Goal: Task Accomplishment & Management: Manage account settings

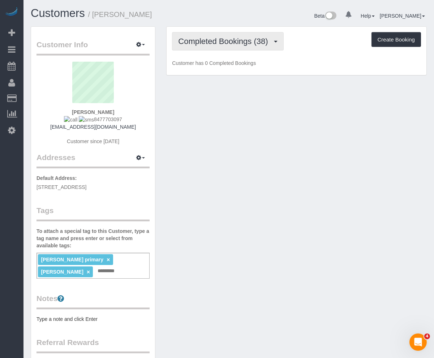
click at [235, 48] on button "Completed Bookings (38)" at bounding box center [227, 41] width 111 height 18
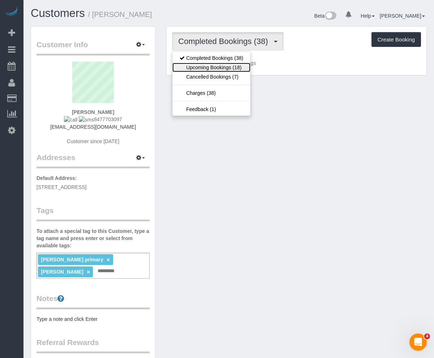
click at [230, 70] on link "Upcoming Bookings (18)" at bounding box center [211, 67] width 78 height 9
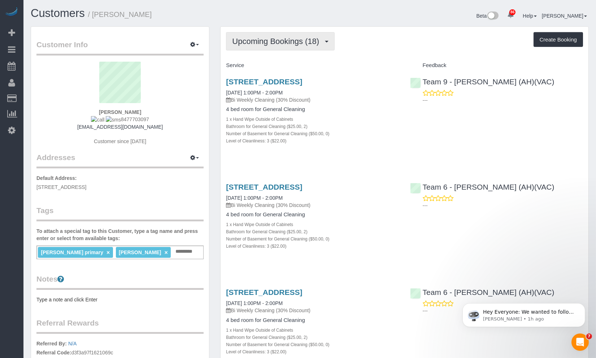
click at [313, 44] on span "Upcoming Bookings (18)" at bounding box center [277, 41] width 91 height 9
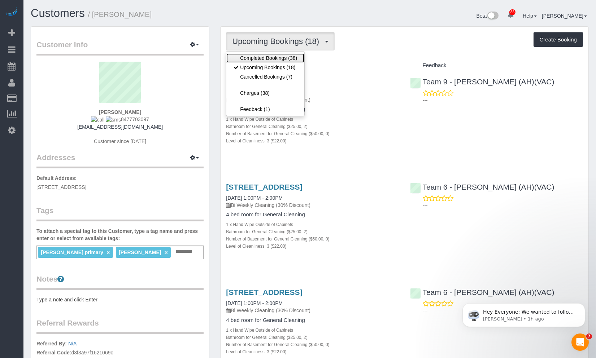
click at [295, 57] on link "Completed Bookings (38)" at bounding box center [265, 57] width 78 height 9
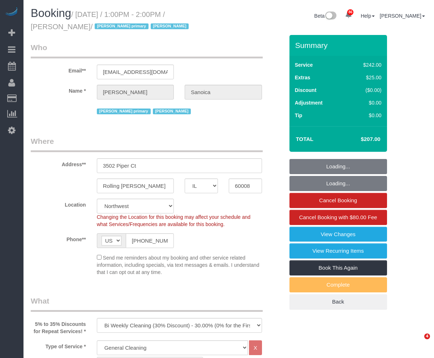
select select "IL"
select select "512"
select select "number:1"
select select "number:63"
select select "number:139"
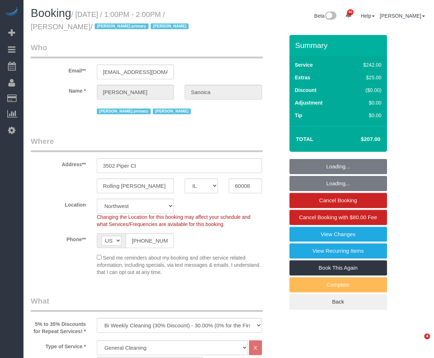
select select "number:106"
select select "2"
select select "3"
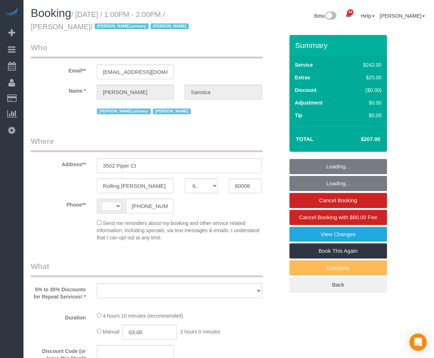
select select "IL"
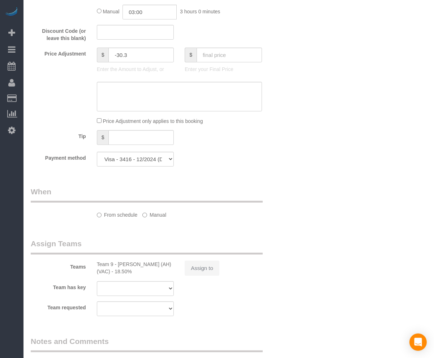
select select "string:US"
select select "object:1047"
select select "number:1"
select select "number:63"
select select "number:139"
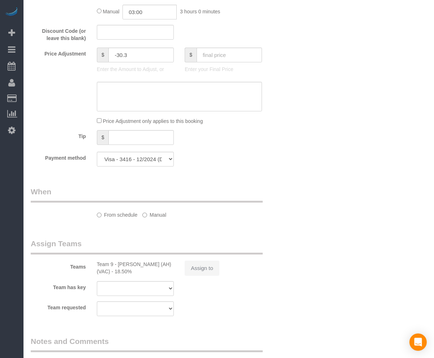
select select "number:106"
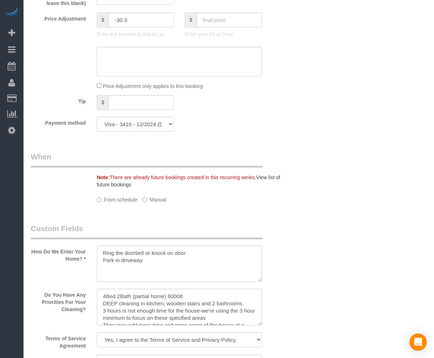
select select "512"
select select "2"
select select "3"
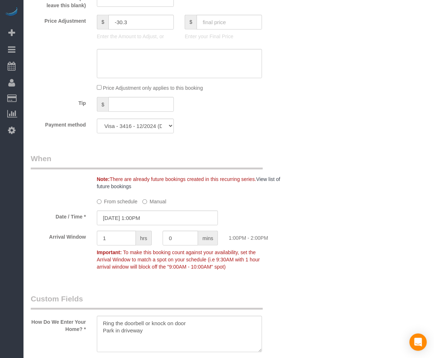
select select "object:1279"
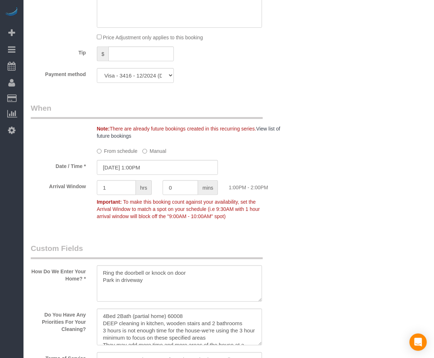
scroll to position [752, 0]
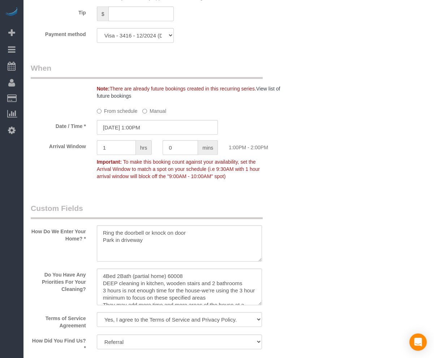
select select "2"
select select "3"
click at [148, 128] on input "10/09/2025 1:00PM" at bounding box center [157, 127] width 121 height 15
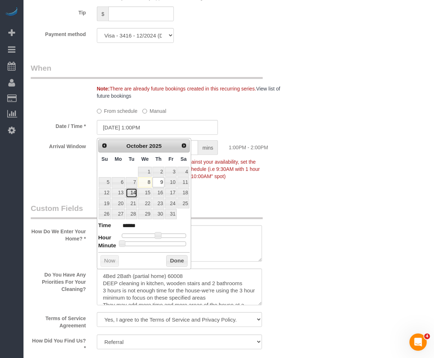
click at [132, 194] on link "14" at bounding box center [132, 193] width 12 height 10
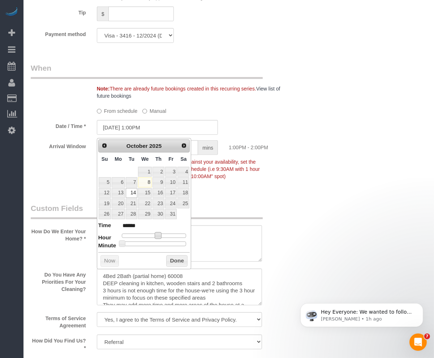
type input "10/14/2025 12:00PM"
type input "*******"
type input "10/14/2025 11:00AM"
type input "*******"
type input "10/14/2025 10:00AM"
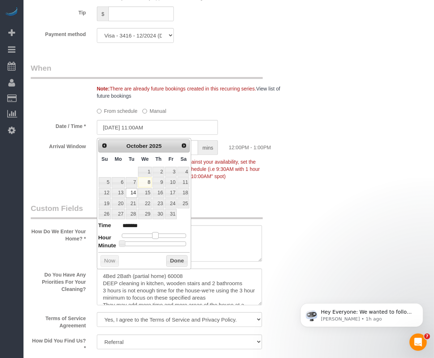
type input "*******"
type input "10/14/2025 9:00AM"
type input "******"
type input "10/14/2025 8:00AM"
type input "******"
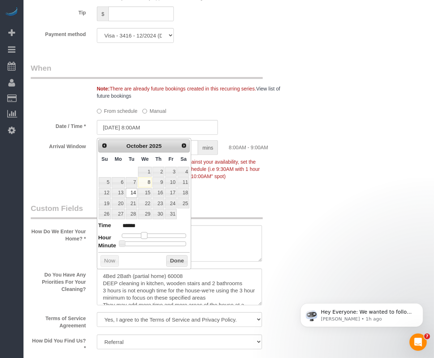
drag, startPoint x: 156, startPoint y: 236, endPoint x: 144, endPoint y: 238, distance: 12.5
click at [144, 238] on span at bounding box center [144, 235] width 6 height 6
click at [174, 261] on button "Done" at bounding box center [176, 262] width 21 height 12
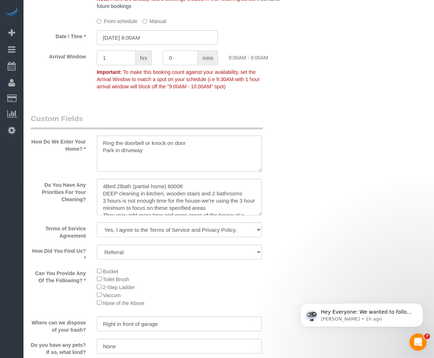
scroll to position [14, 0]
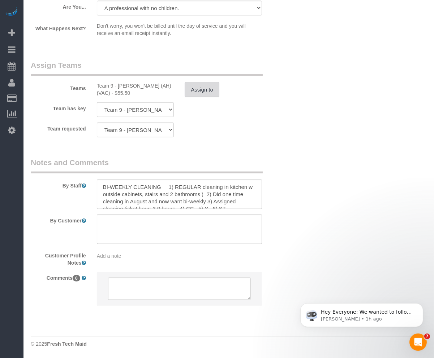
click at [207, 90] on button "Assign to" at bounding box center [201, 89] width 35 height 15
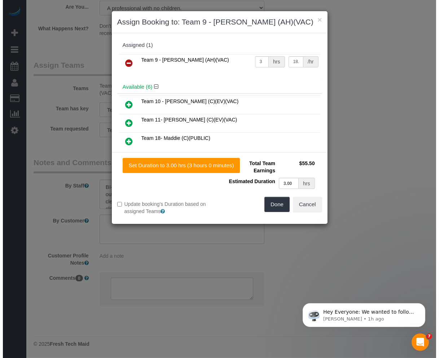
scroll to position [1324, 0]
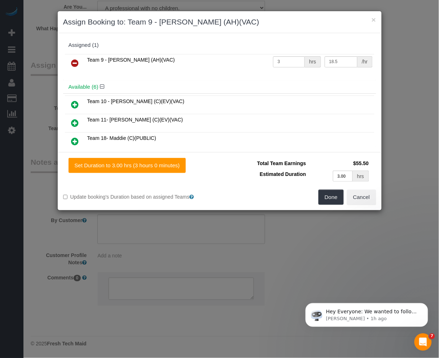
click at [77, 62] on icon at bounding box center [75, 63] width 8 height 9
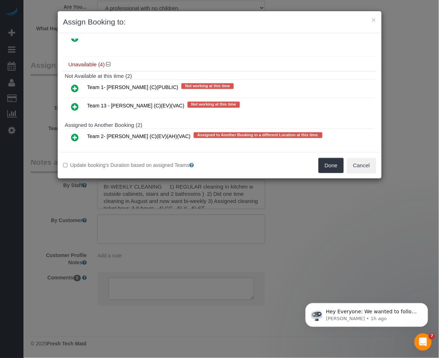
scroll to position [0, 0]
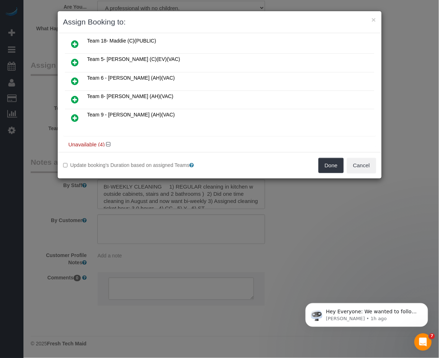
click at [75, 97] on icon at bounding box center [75, 99] width 8 height 9
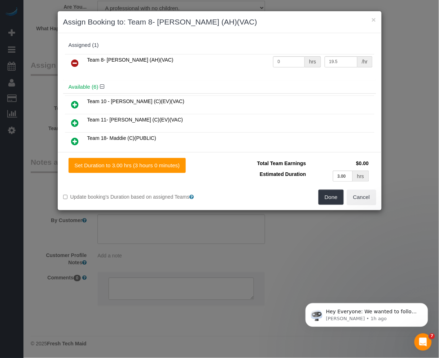
click at [75, 61] on icon at bounding box center [75, 63] width 8 height 9
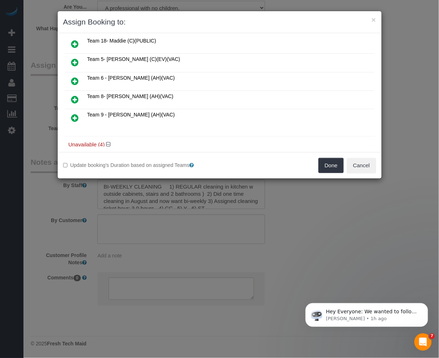
scroll to position [40, 0]
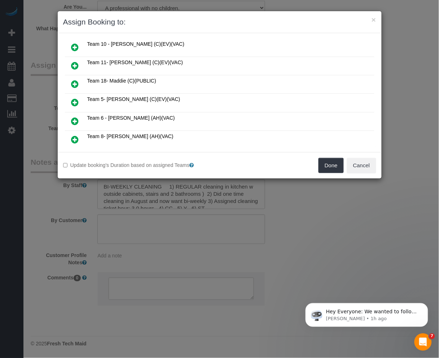
click at [74, 120] on icon at bounding box center [75, 121] width 8 height 9
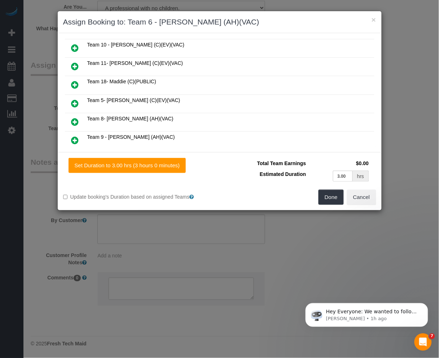
scroll to position [0, 0]
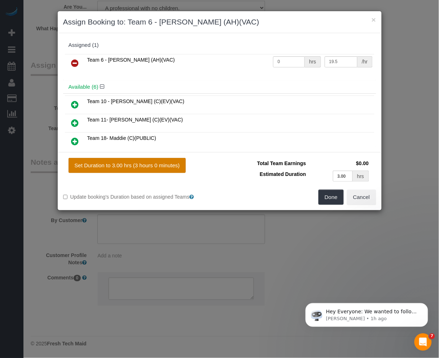
click at [157, 163] on button "Set Duration to 3.00 hrs (3 hours 0 minutes)" at bounding box center [128, 165] width 118 height 15
type input "3.00"
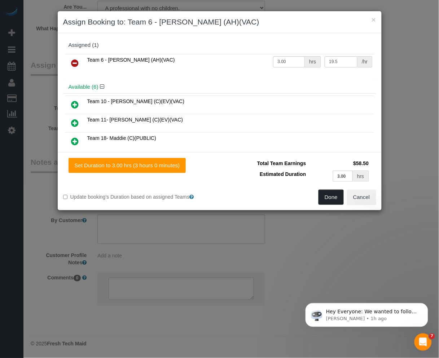
click at [335, 197] on button "Done" at bounding box center [331, 197] width 25 height 15
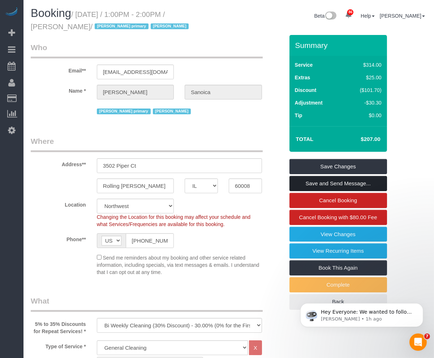
click at [333, 183] on link "Save and Send Message..." at bounding box center [337, 183] width 97 height 15
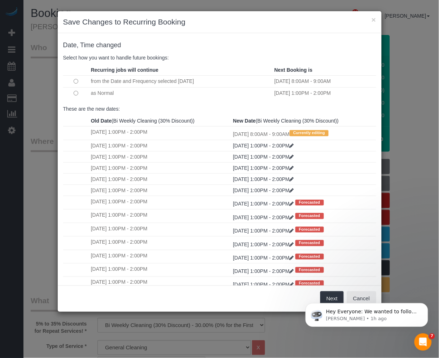
click at [327, 299] on body "Hey Everyone: We wanted to follow up and let you know we have been closely moni…" at bounding box center [366, 313] width 139 height 45
click at [425, 306] on icon "Dismiss notification" at bounding box center [426, 305] width 4 height 4
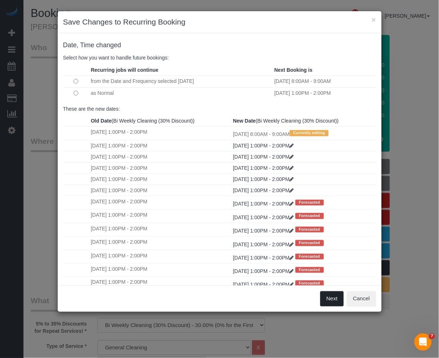
click at [326, 301] on button "Next" at bounding box center [332, 299] width 23 height 15
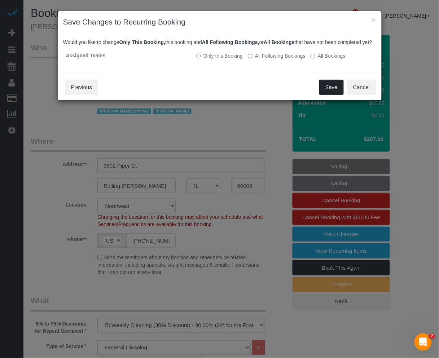
click at [335, 95] on button "Save" at bounding box center [331, 87] width 25 height 15
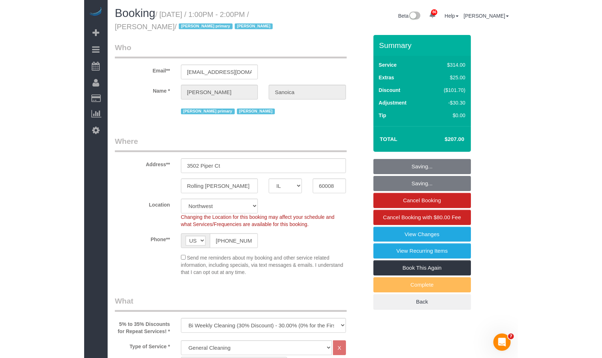
scroll to position [7, 0]
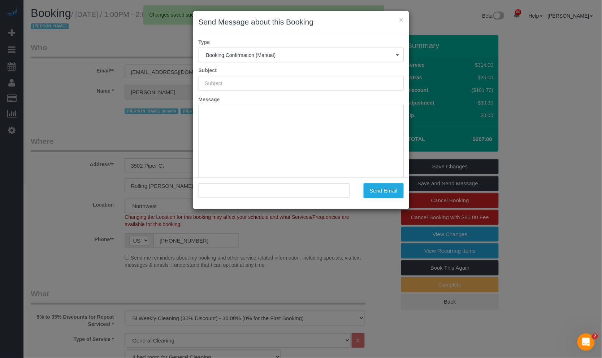
type input "Your Booking With Fresh Tech Maid, Confirmed!"
type input ""Lara Sanoica" <lsanoica@gmail.com>"
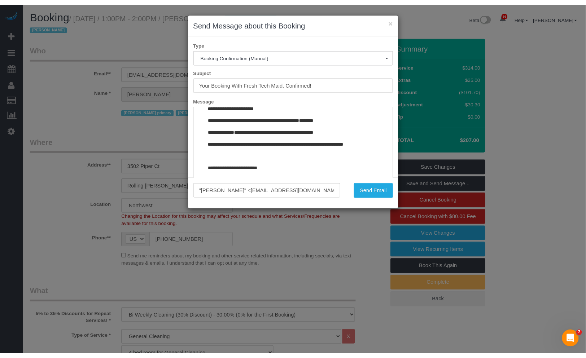
scroll to position [874, 0]
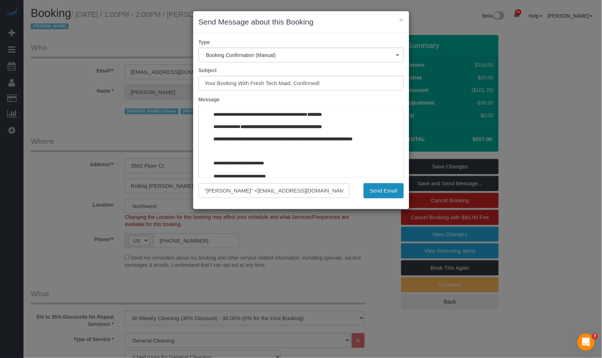
click at [380, 184] on button "Send Email" at bounding box center [384, 190] width 40 height 15
